Goal: Find contact information: Find contact information

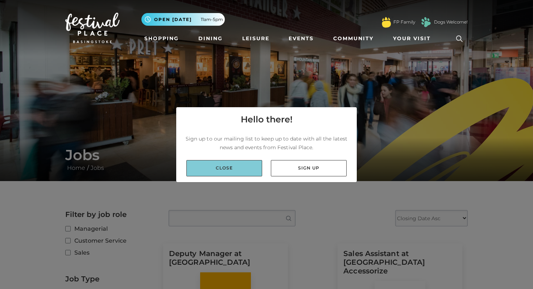
click at [241, 166] on link "Close" at bounding box center [224, 168] width 76 height 16
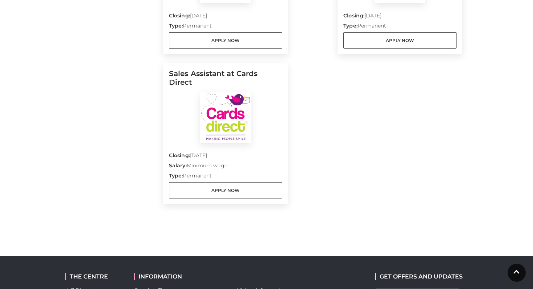
scroll to position [911, 0]
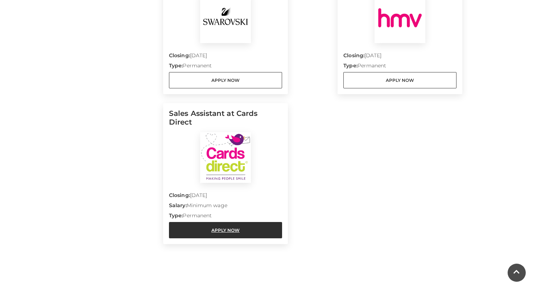
click at [261, 222] on link "Apply Now" at bounding box center [225, 230] width 113 height 16
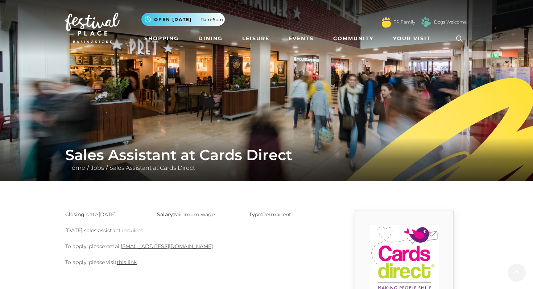
scroll to position [143, 0]
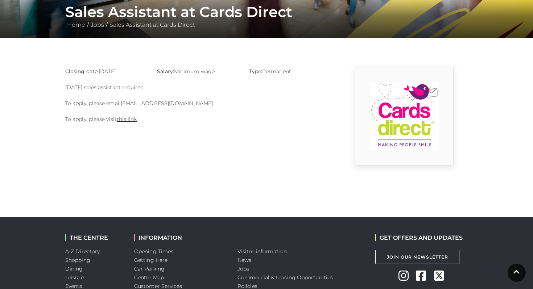
drag, startPoint x: 201, startPoint y: 104, endPoint x: 122, endPoint y: 104, distance: 78.3
click at [122, 104] on p "To apply, please email basingstoke@cardsdirect.co.uk ." at bounding box center [197, 103] width 265 height 9
copy link "basingstoke@cardsdirect.co.uk"
